Goal: Communication & Community: Ask a question

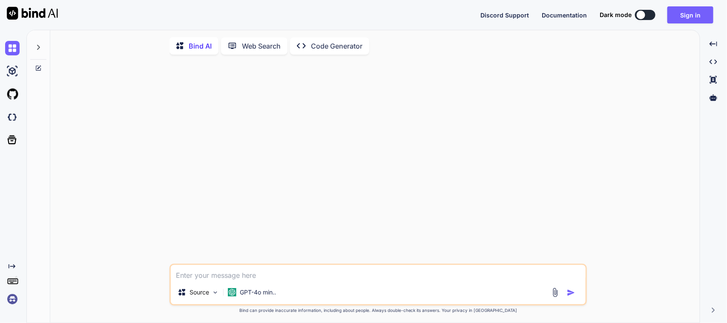
click at [313, 275] on textarea at bounding box center [378, 272] width 415 height 15
type textarea "hi"
click at [574, 295] on img "button" at bounding box center [571, 292] width 9 height 9
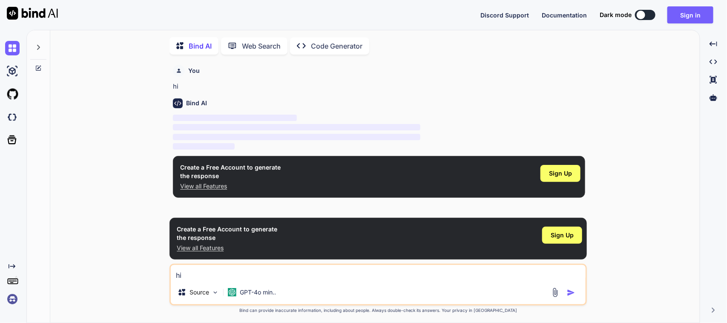
scroll to position [3, 0]
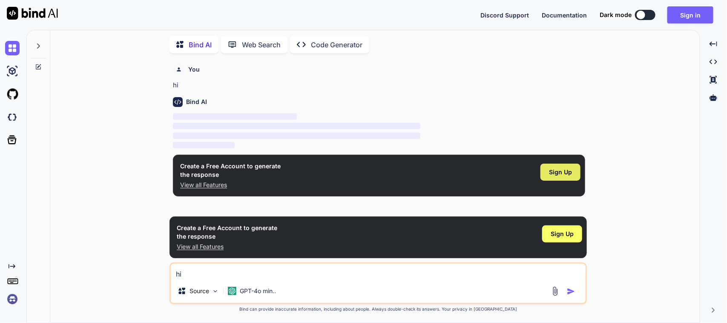
click at [564, 169] on span "Sign Up" at bounding box center [560, 172] width 23 height 9
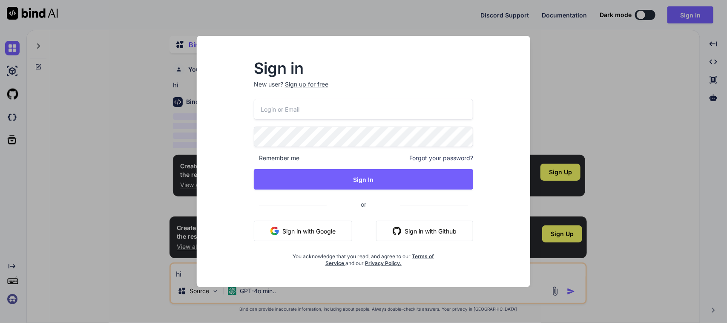
click at [350, 227] on button "Sign in with Google" at bounding box center [303, 231] width 98 height 20
